Goal: Communication & Community: Answer question/provide support

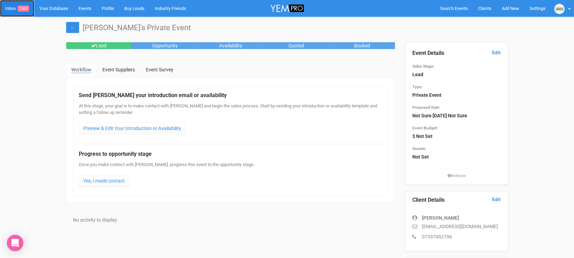
click at [31, 13] on link "Inbox 1383" at bounding box center [17, 8] width 34 height 17
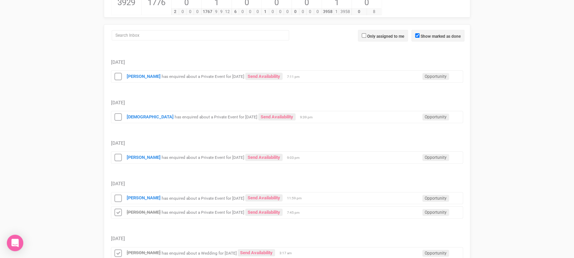
scroll to position [82, 0]
click at [121, 196] on icon at bounding box center [118, 197] width 10 height 9
click at [121, 154] on icon at bounding box center [118, 157] width 10 height 9
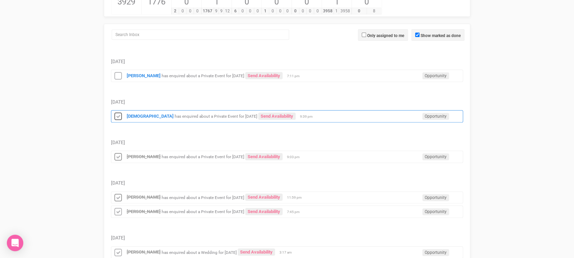
click at [119, 116] on icon at bounding box center [118, 116] width 10 height 9
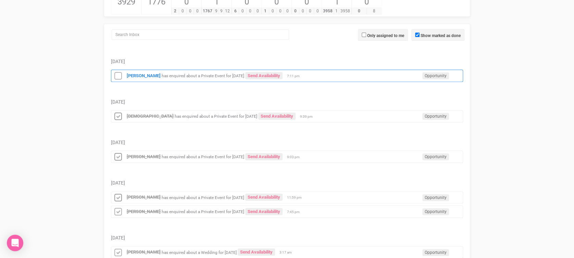
click at [169, 71] on div "[PERSON_NAME] has enquired about a Private Event for [DATE] Send Availability O…" at bounding box center [287, 76] width 352 height 12
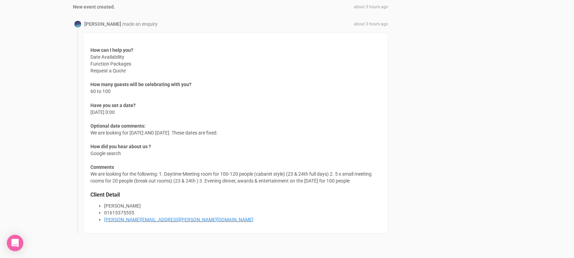
scroll to position [545, 0]
